Goal: Transaction & Acquisition: Purchase product/service

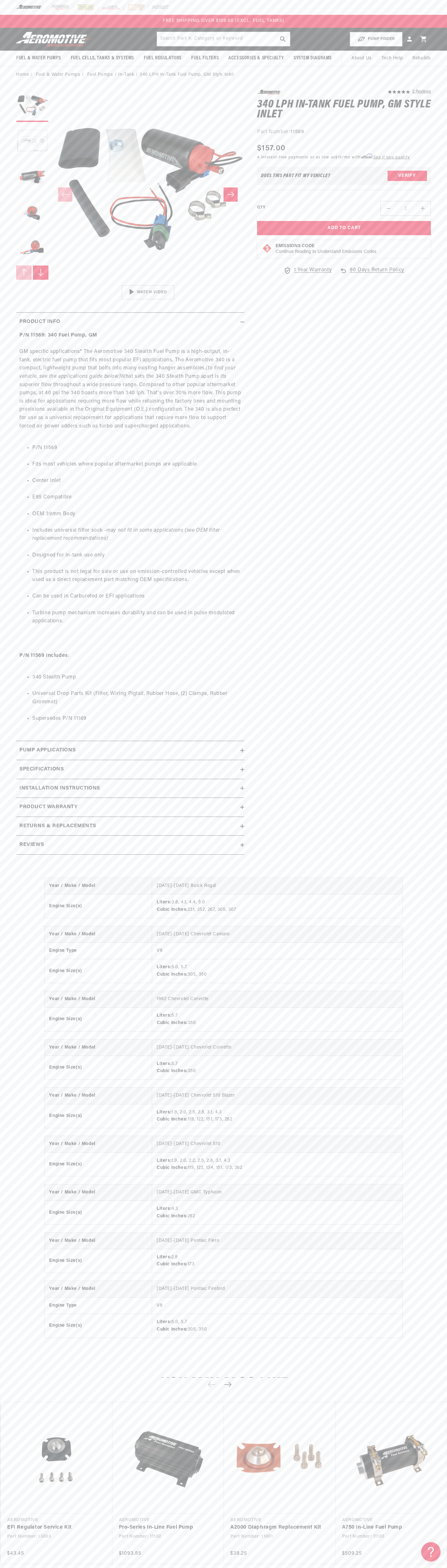
click at [239, 4] on div at bounding box center [224, 7] width 447 height 15
click at [423, 1563] on html "Skip to content Your cart Your cart is empty Loading... You may also like Subto…" at bounding box center [224, 784] width 447 height 1568
click at [411, 1563] on html "Skip to content Your cart Your cart is empty Loading... You may also like Subto…" at bounding box center [224, 784] width 447 height 1568
click at [20, 1524] on link "EFI Regulator Service Kit" at bounding box center [54, 1528] width 93 height 9
